Goal: Transaction & Acquisition: Book appointment/travel/reservation

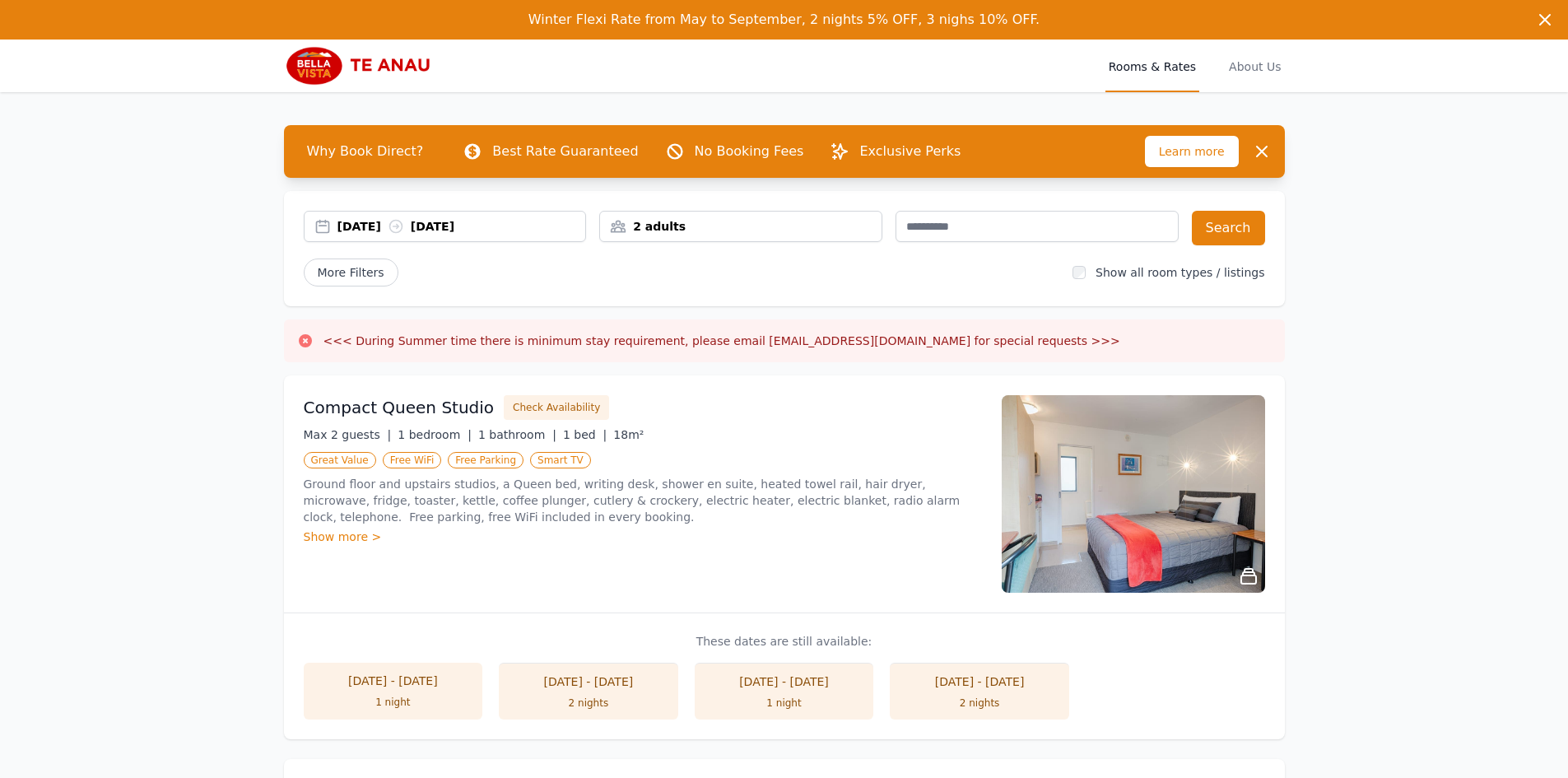
click at [383, 226] on div "[DATE] [DATE]" at bounding box center [461, 226] width 248 height 16
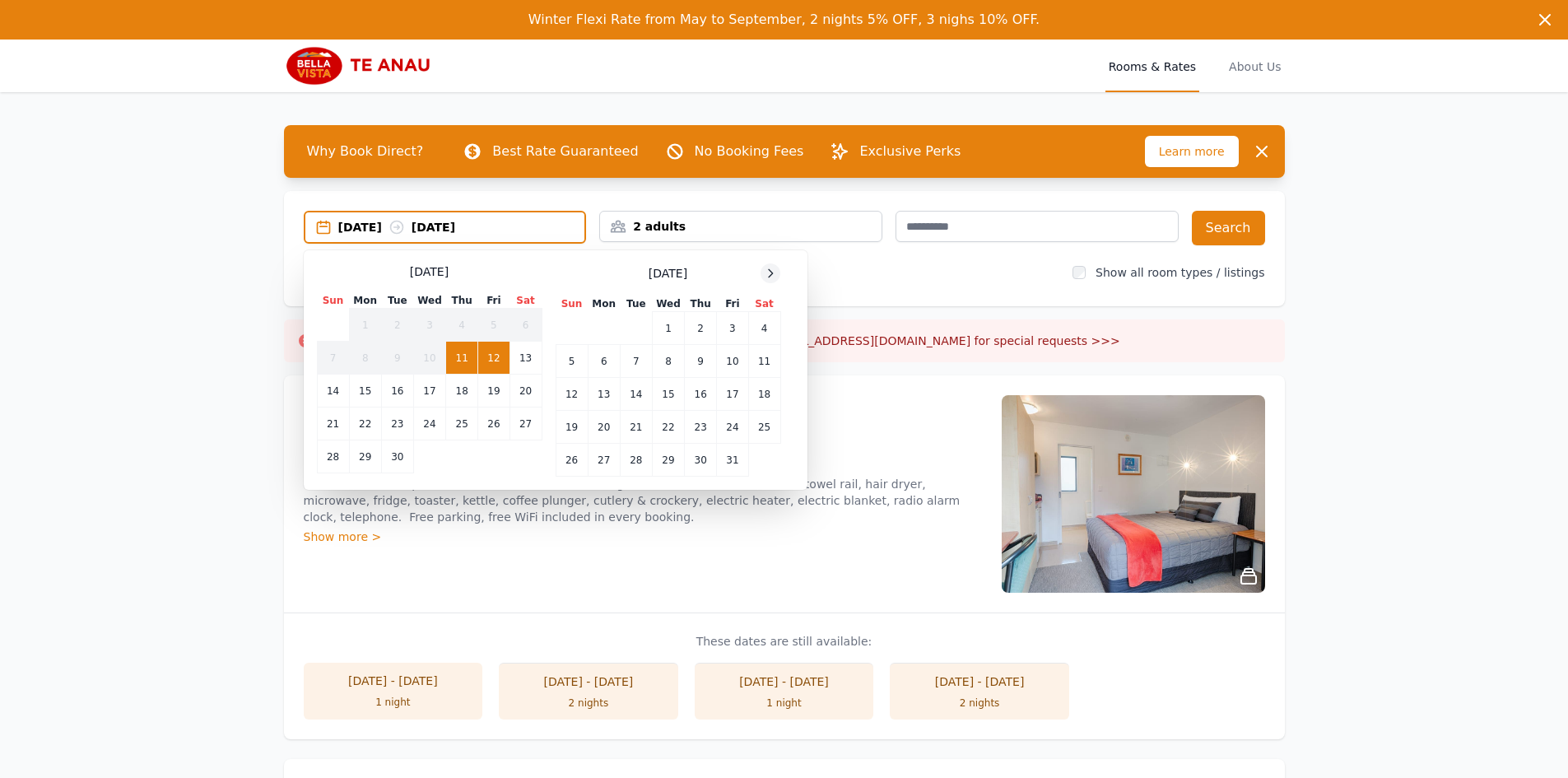
click at [774, 274] on icon at bounding box center [770, 273] width 13 height 13
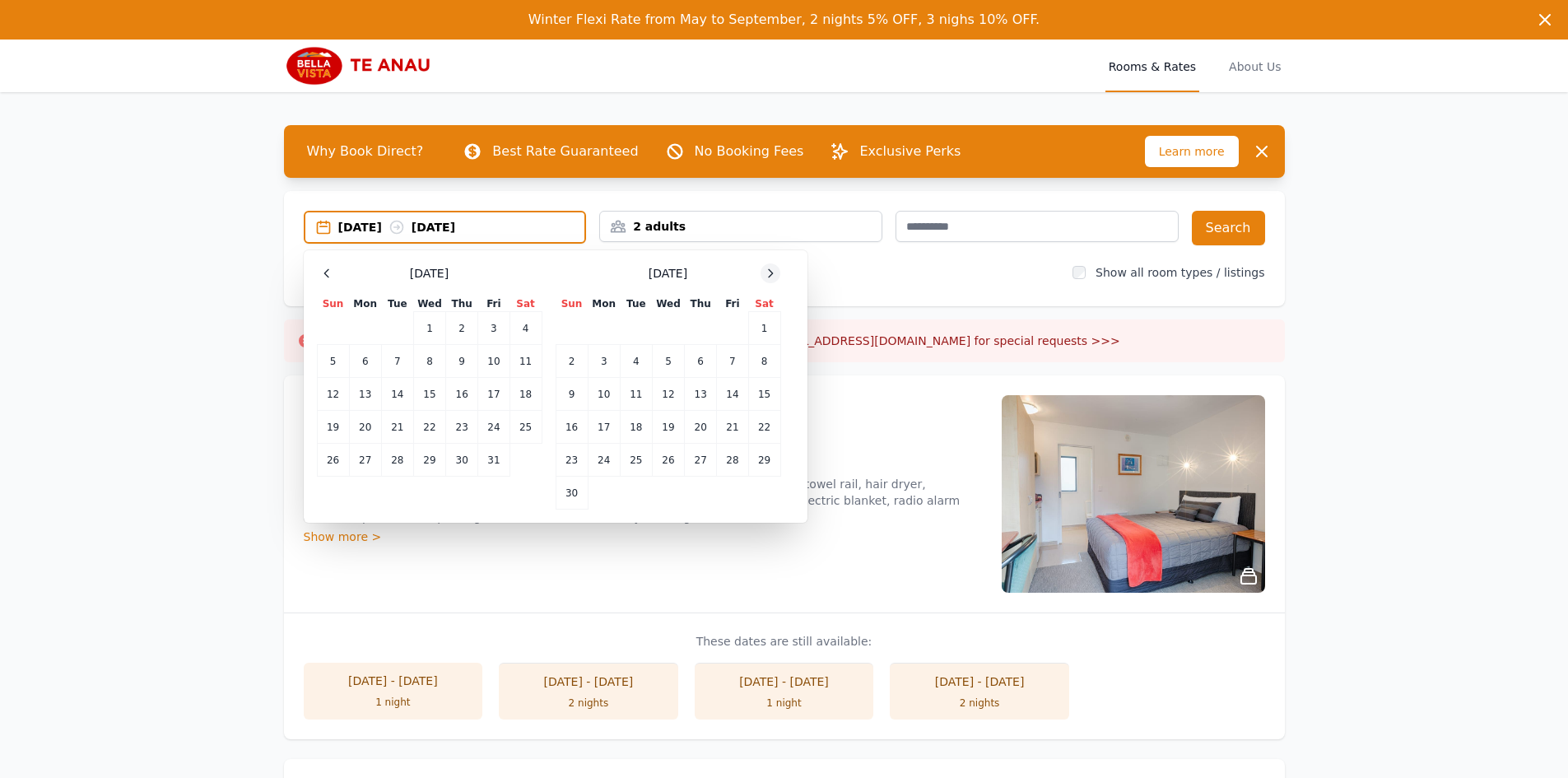
click at [773, 274] on icon at bounding box center [770, 273] width 4 height 7
click at [637, 454] on td "30" at bounding box center [636, 460] width 32 height 33
click at [768, 272] on icon at bounding box center [770, 273] width 13 height 13
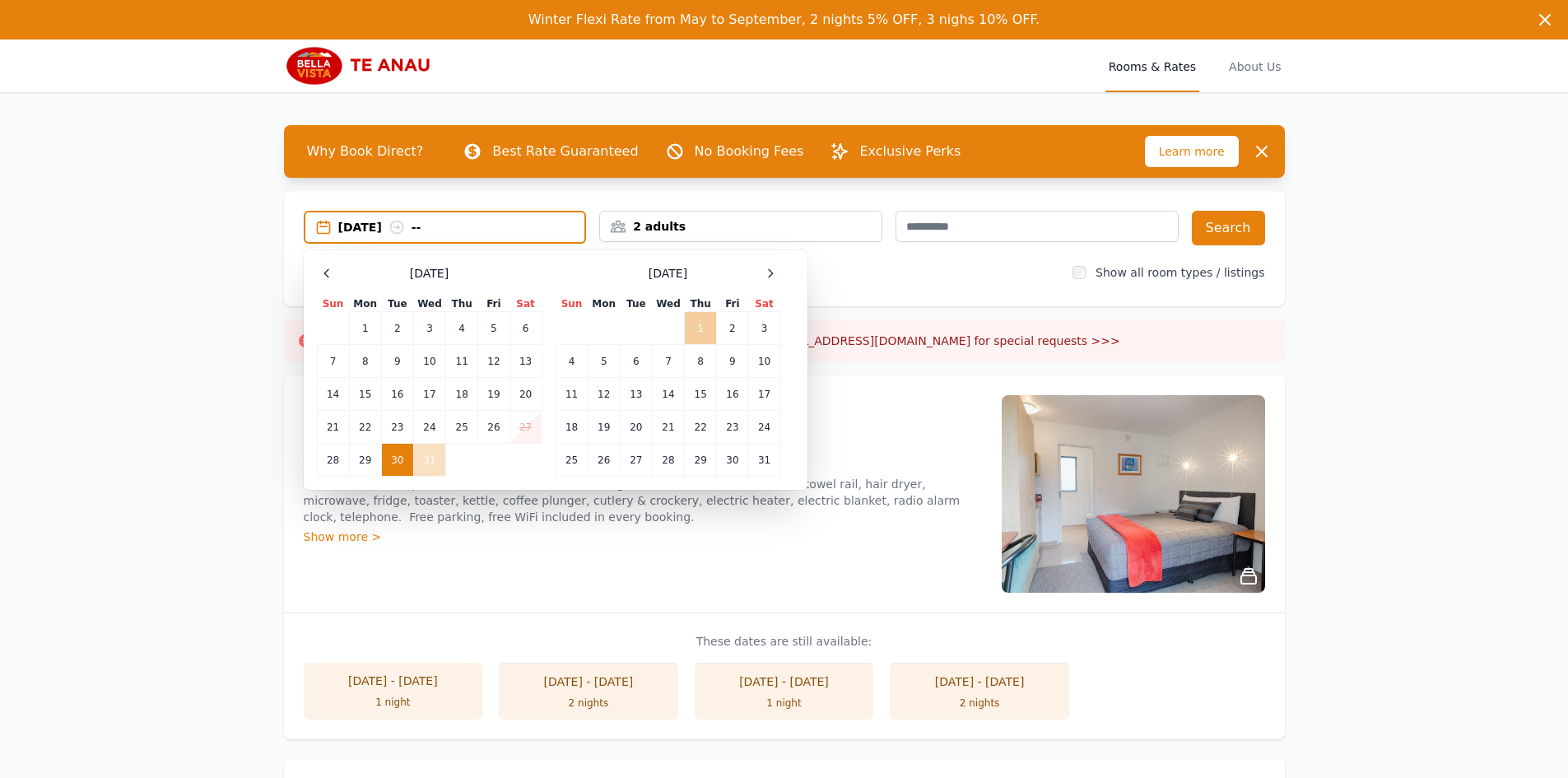
click at [700, 332] on td "1" at bounding box center [701, 328] width 32 height 33
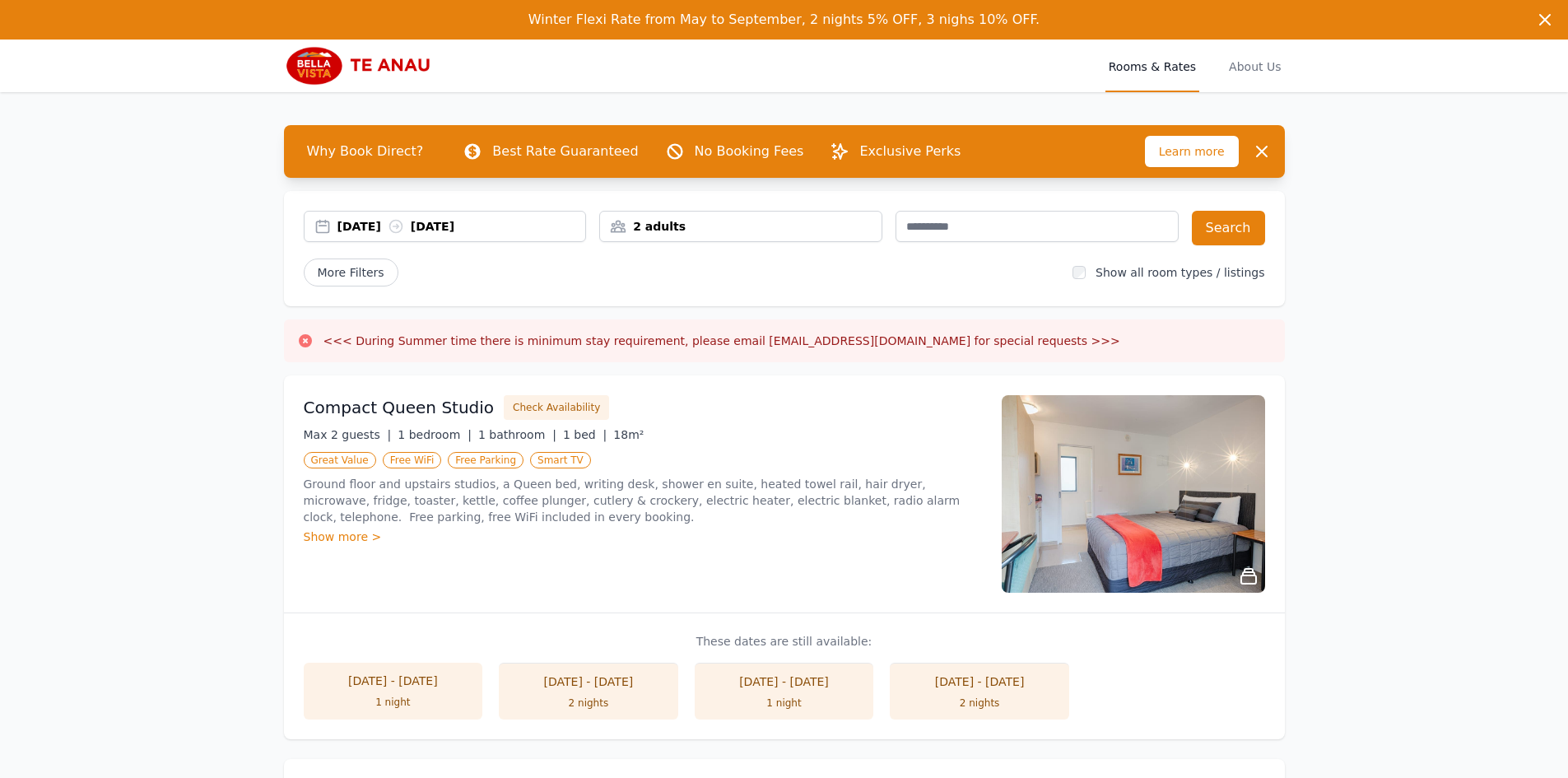
click at [712, 231] on div "2 adults" at bounding box center [740, 226] width 282 height 16
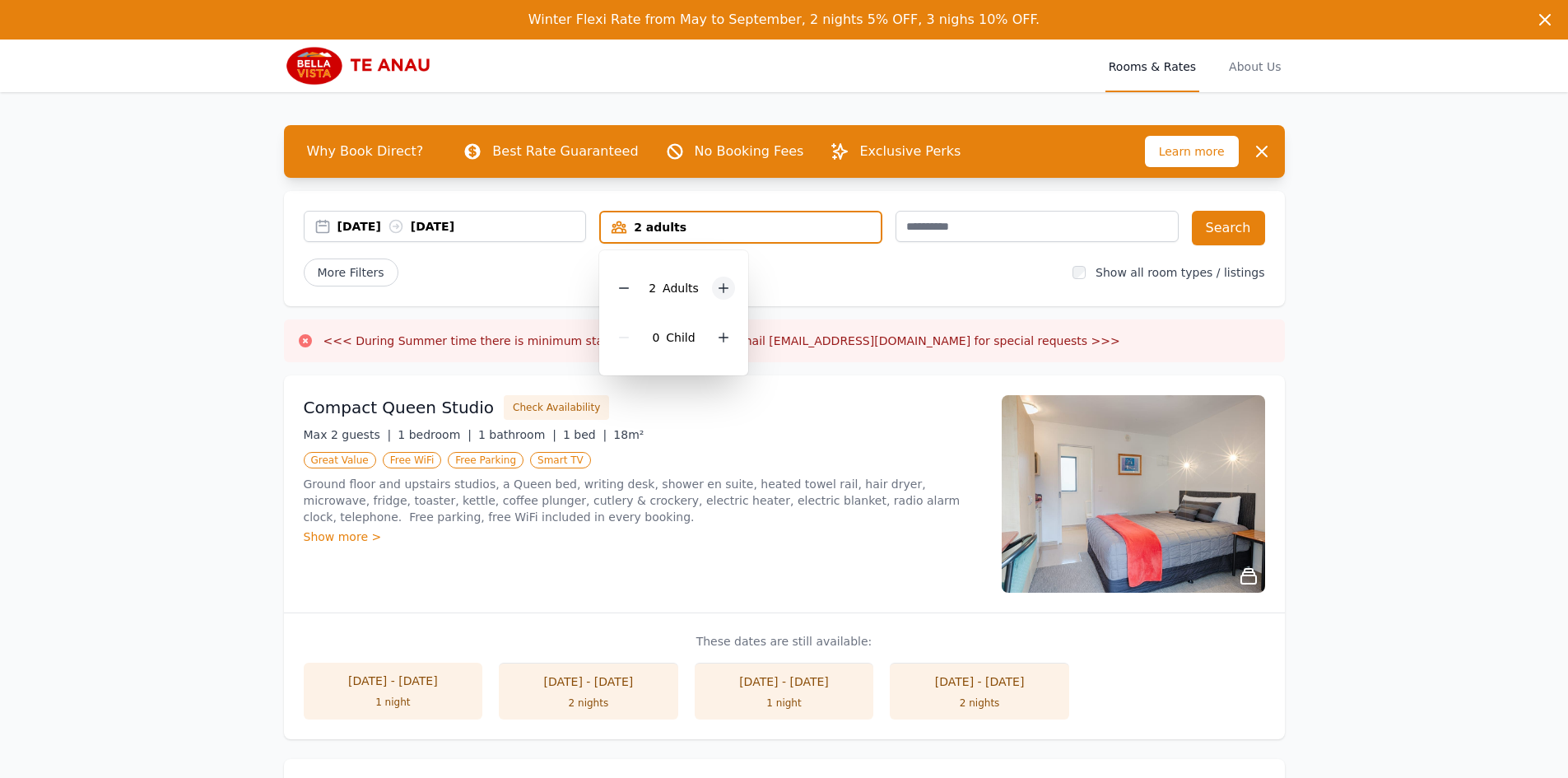
click at [720, 291] on icon at bounding box center [723, 288] width 13 height 13
click at [720, 340] on icon at bounding box center [723, 337] width 13 height 13
click at [1218, 224] on button "Search" at bounding box center [1228, 228] width 73 height 34
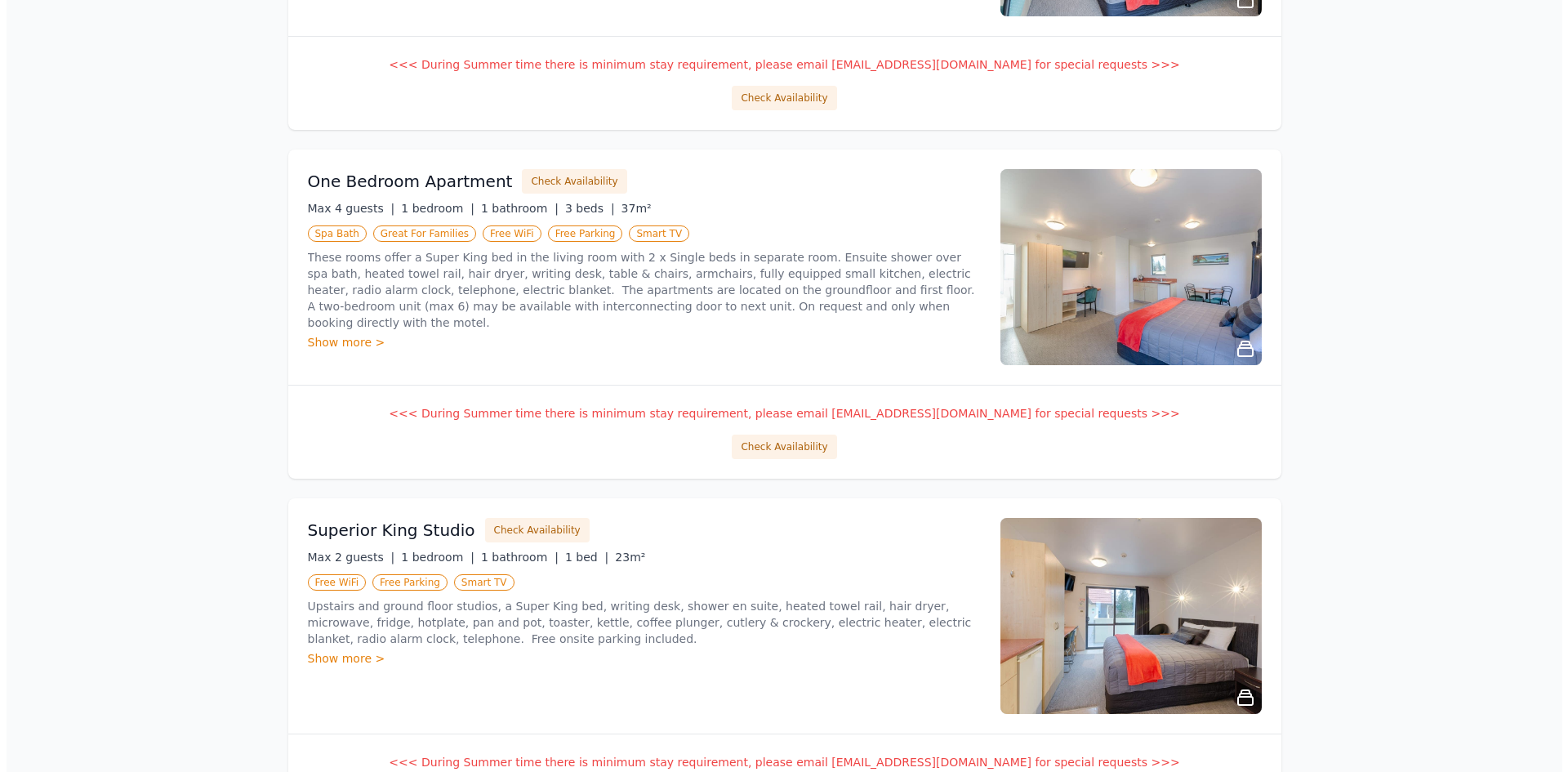
scroll to position [653, 0]
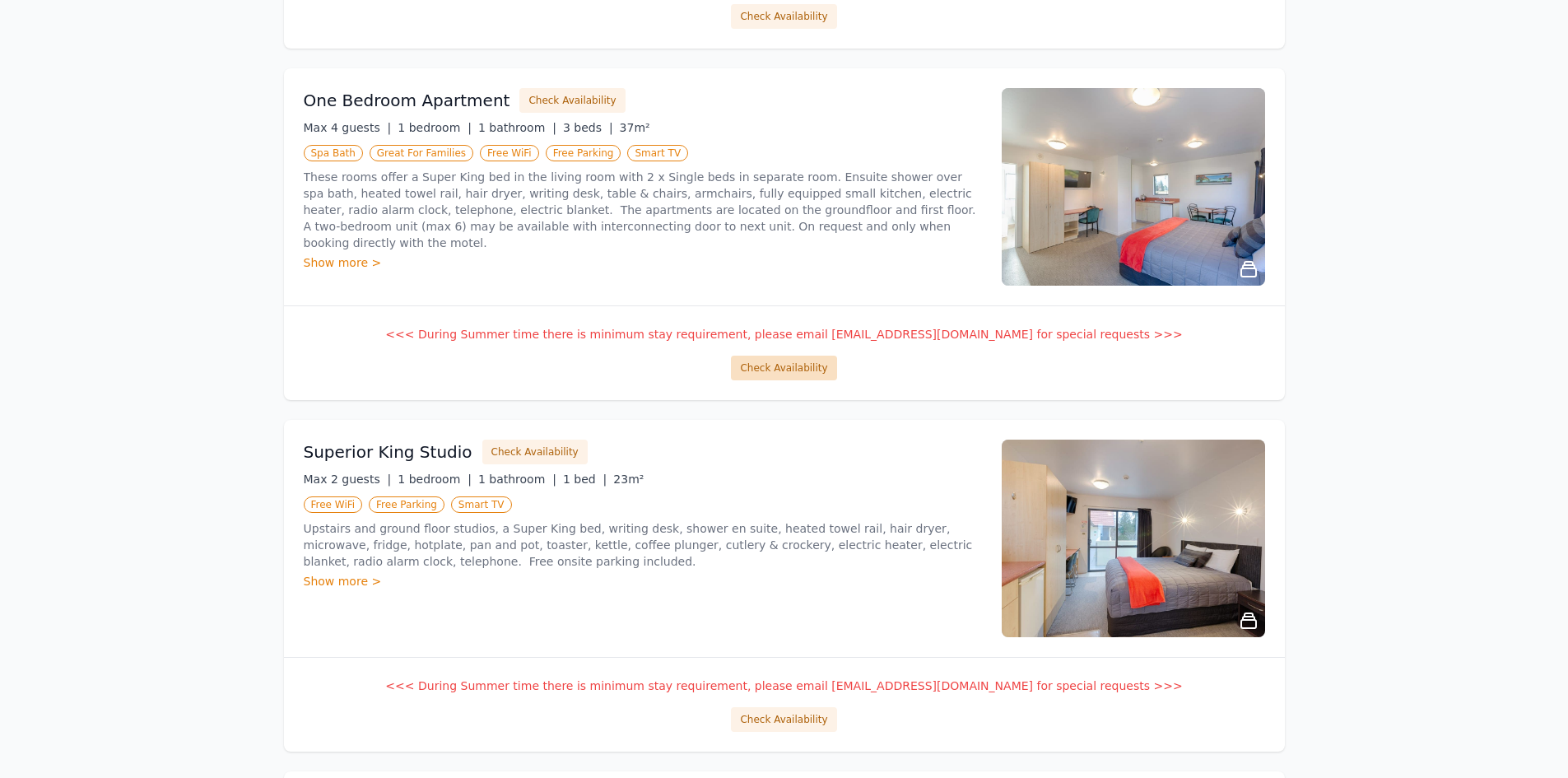
click at [773, 371] on button "Check Availability" at bounding box center [783, 367] width 105 height 24
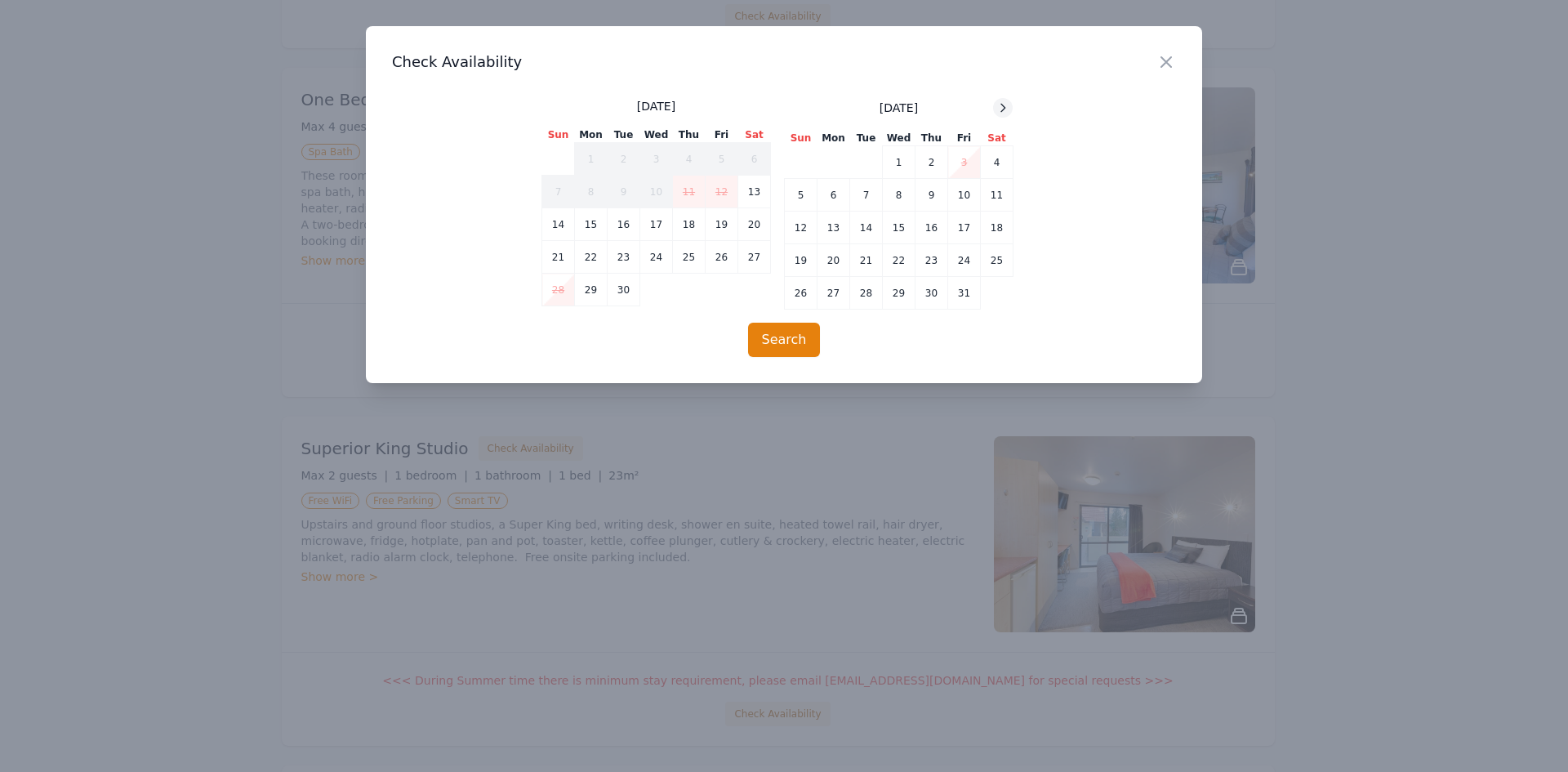
click at [1001, 109] on icon at bounding box center [1003, 107] width 13 height 13
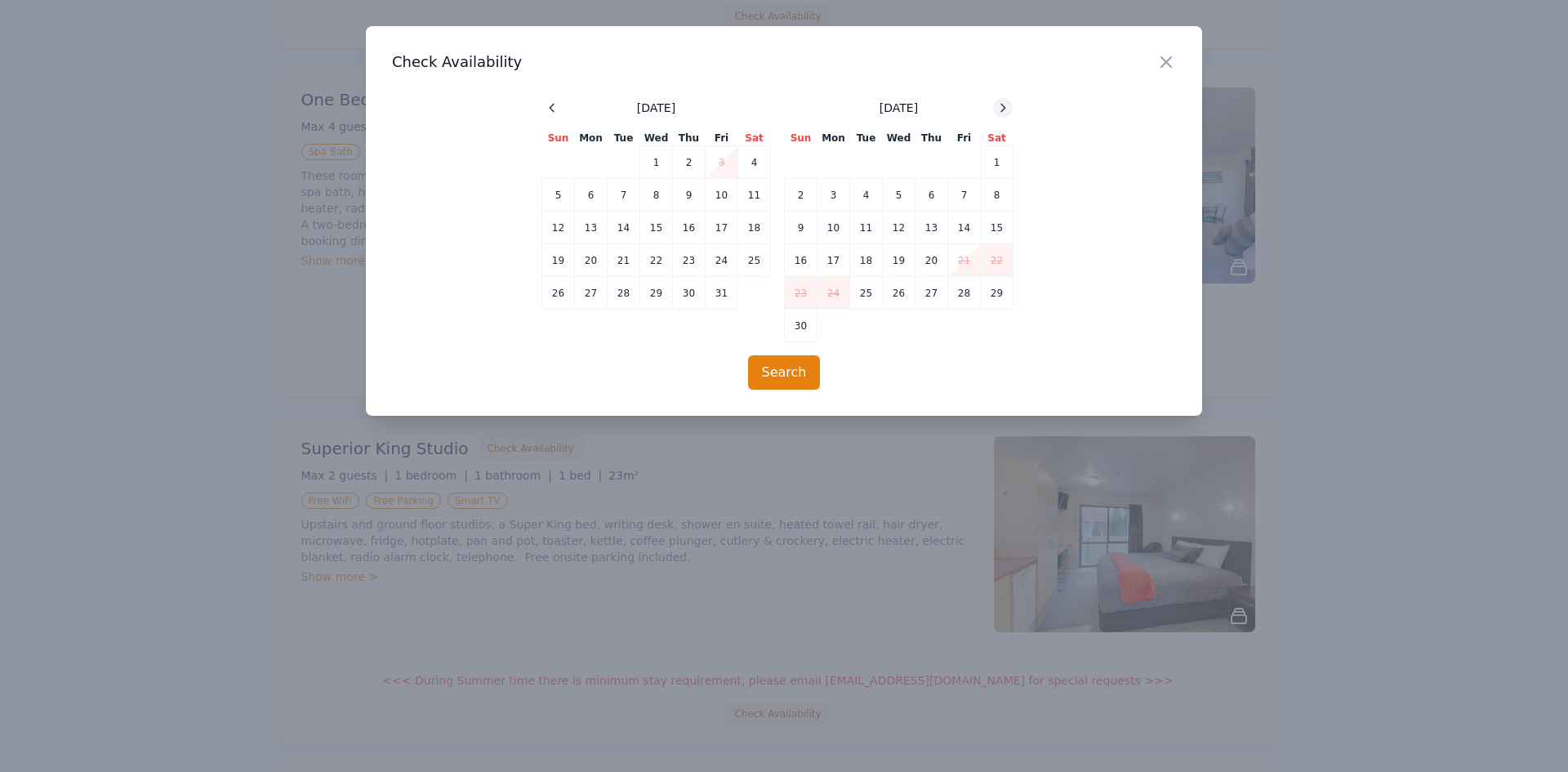
click at [1001, 109] on icon at bounding box center [1003, 107] width 13 height 13
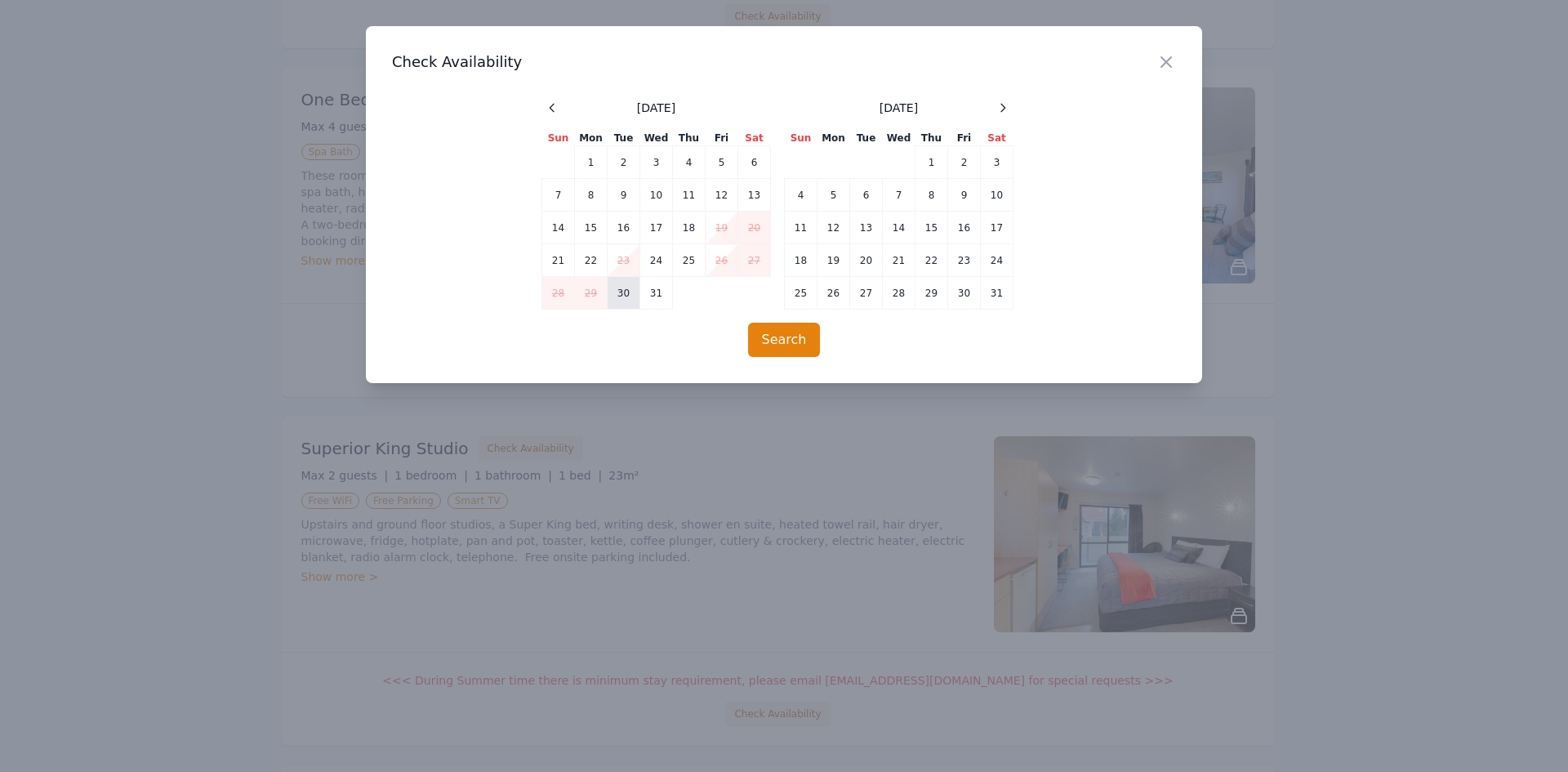
click at [618, 295] on td "30" at bounding box center [624, 293] width 33 height 33
click at [930, 160] on td "1" at bounding box center [932, 162] width 33 height 33
click at [780, 344] on button "Search" at bounding box center [784, 339] width 72 height 34
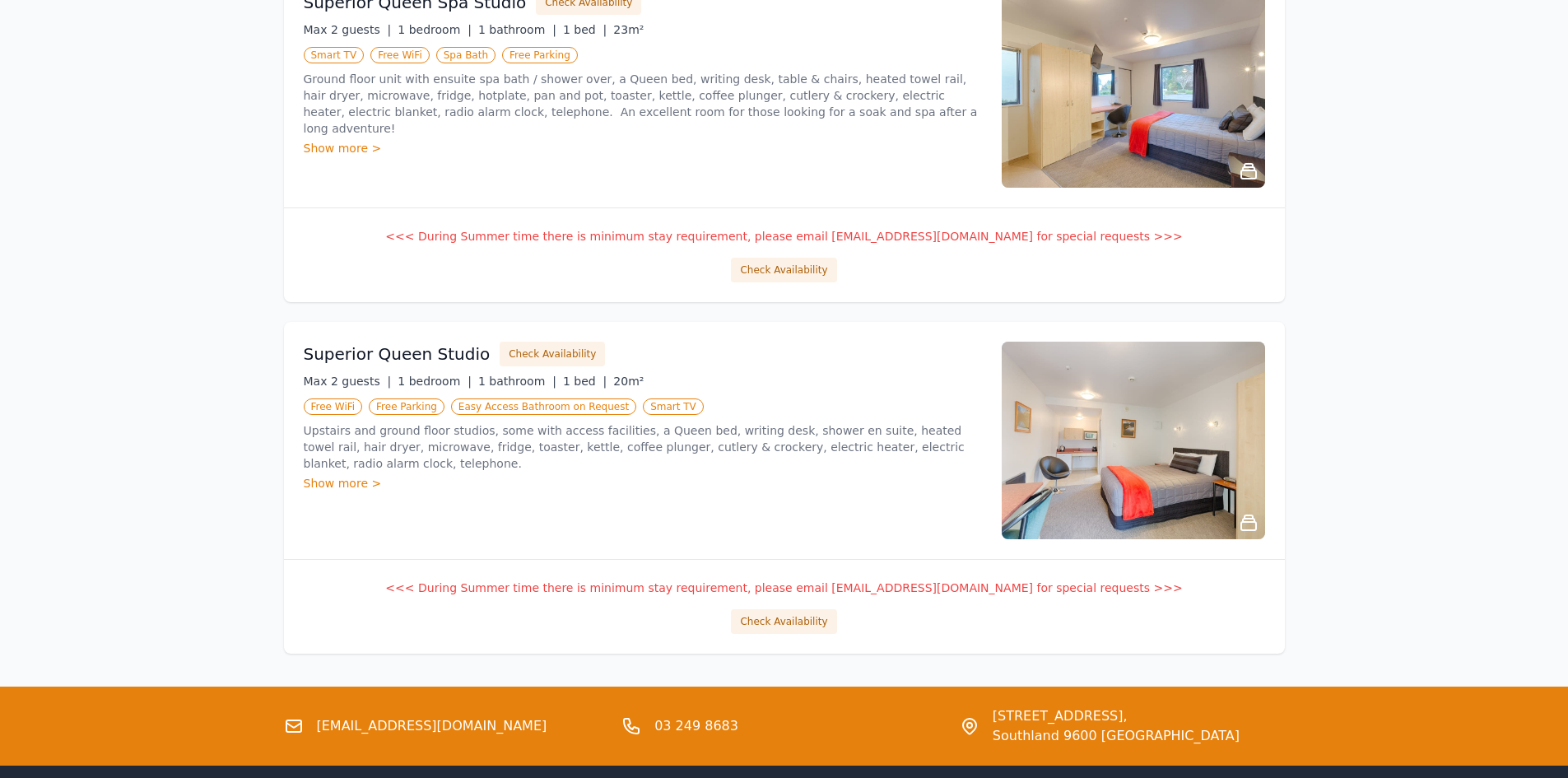
scroll to position [1913, 0]
